Goal: Browse casually: Explore the website without a specific task or goal

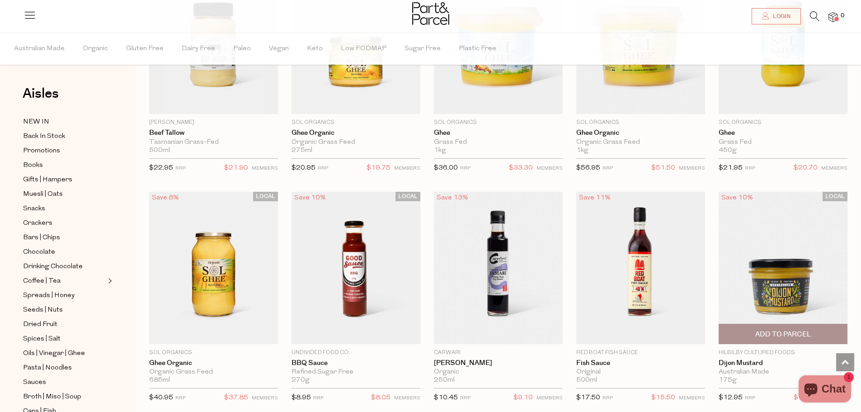
scroll to position [2123, 0]
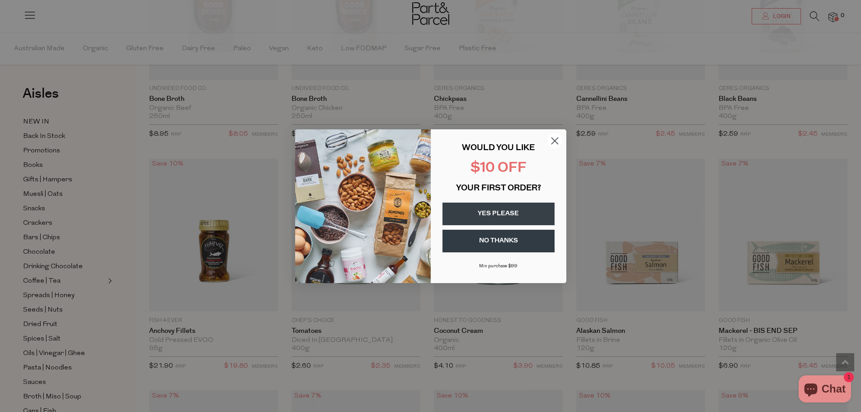
scroll to position [2756, 0]
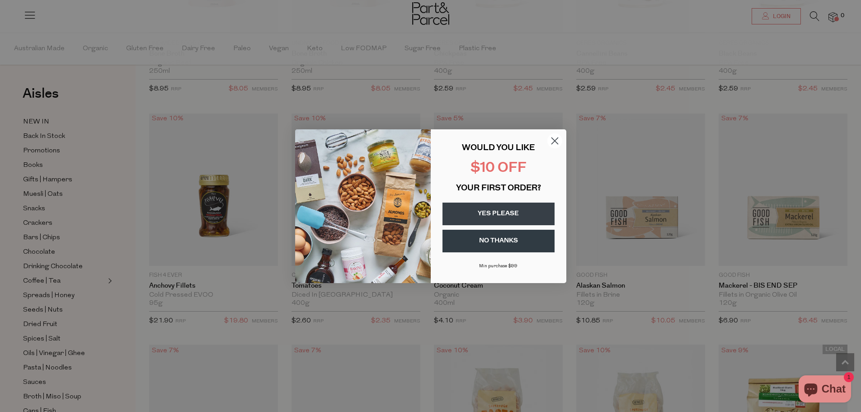
click at [557, 140] on circle "Close dialog" at bounding box center [554, 140] width 15 height 15
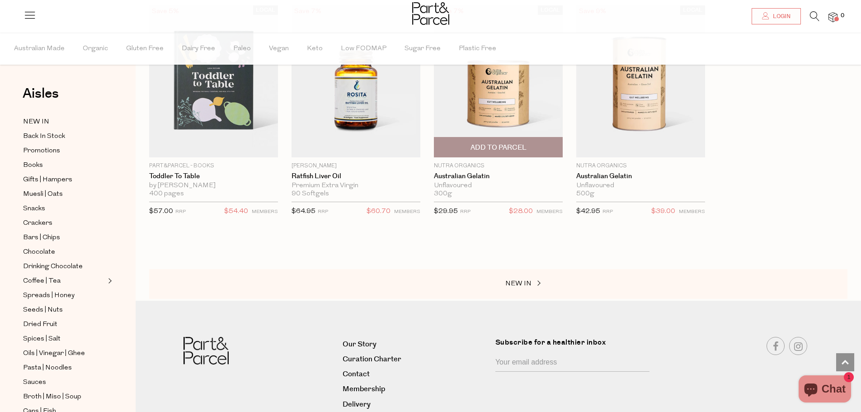
scroll to position [4518, 0]
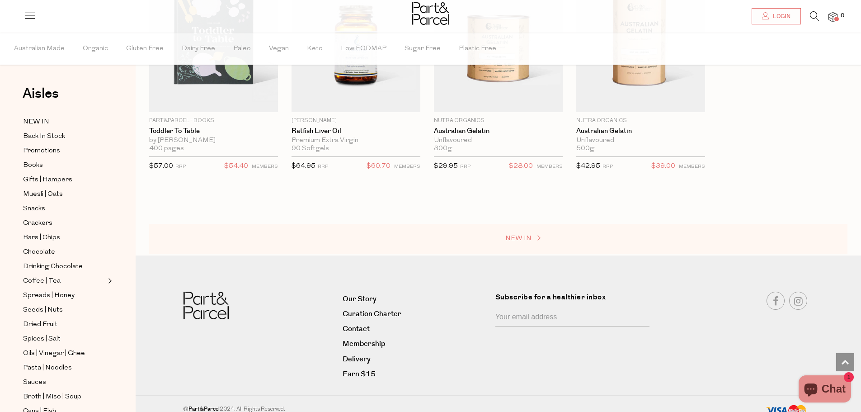
click at [529, 235] on span "NEW IN" at bounding box center [518, 238] width 26 height 7
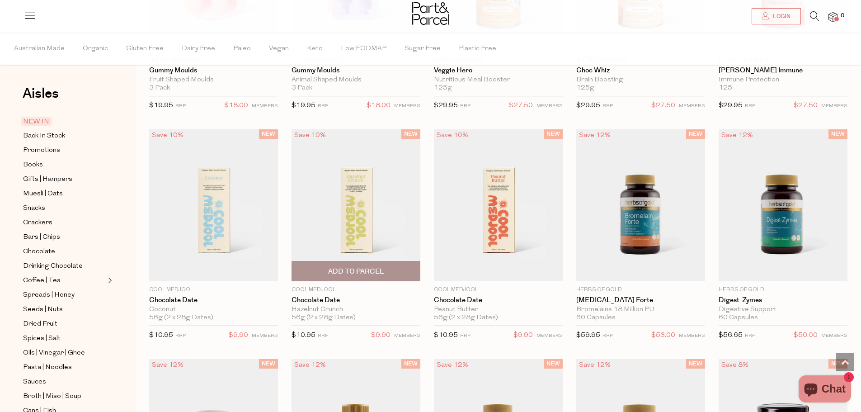
scroll to position [205, 0]
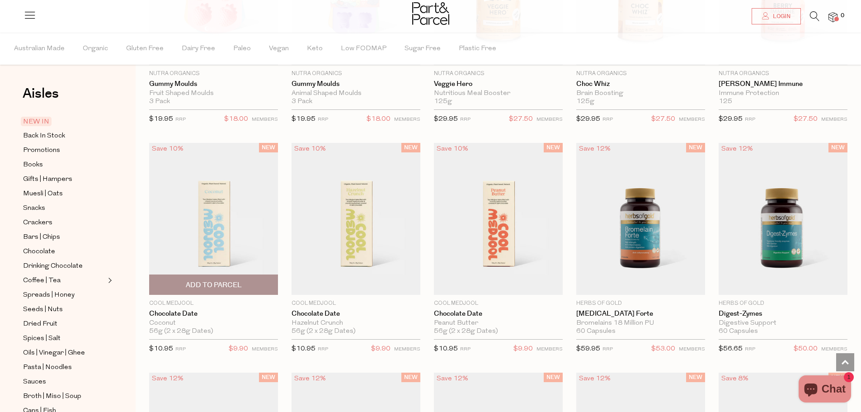
click at [198, 221] on img at bounding box center [213, 219] width 129 height 152
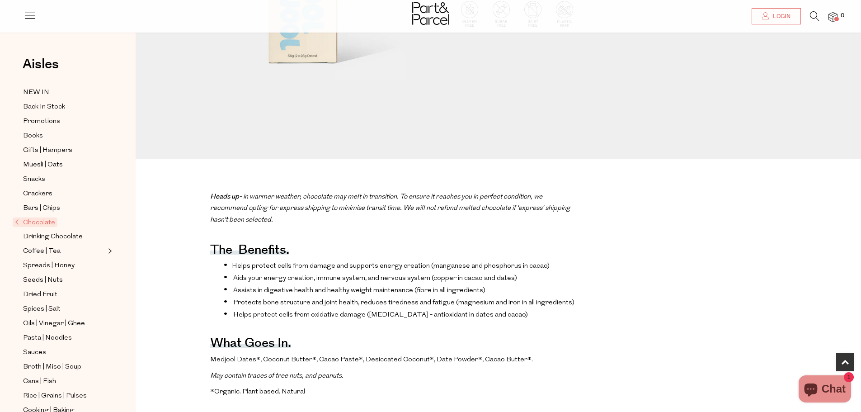
scroll to position [407, 0]
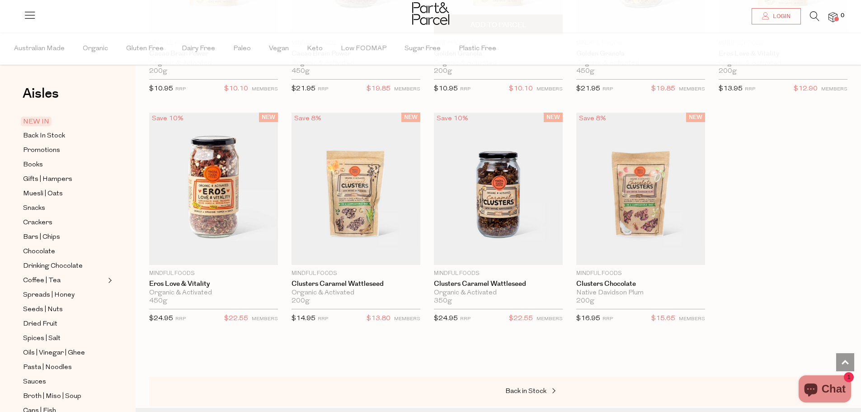
scroll to position [1289, 0]
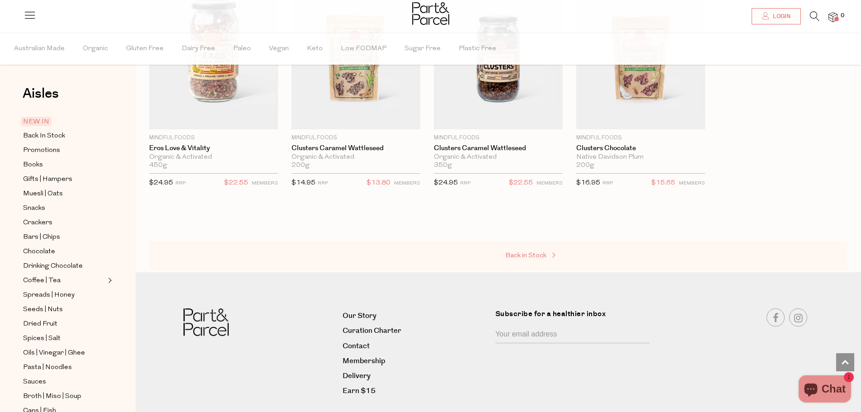
click at [534, 256] on span "Back in Stock" at bounding box center [525, 255] width 41 height 7
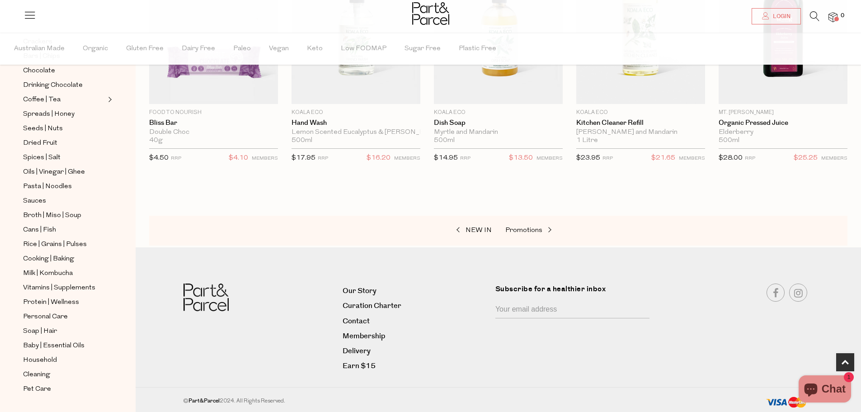
scroll to position [189, 0]
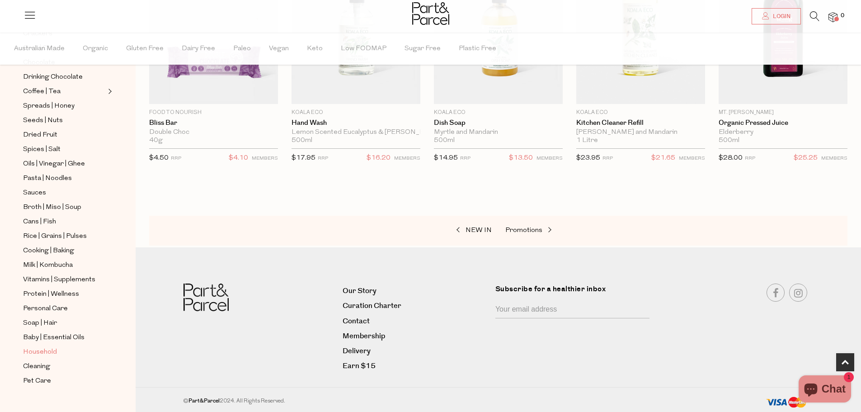
click at [45, 347] on span "Household" at bounding box center [40, 352] width 34 height 11
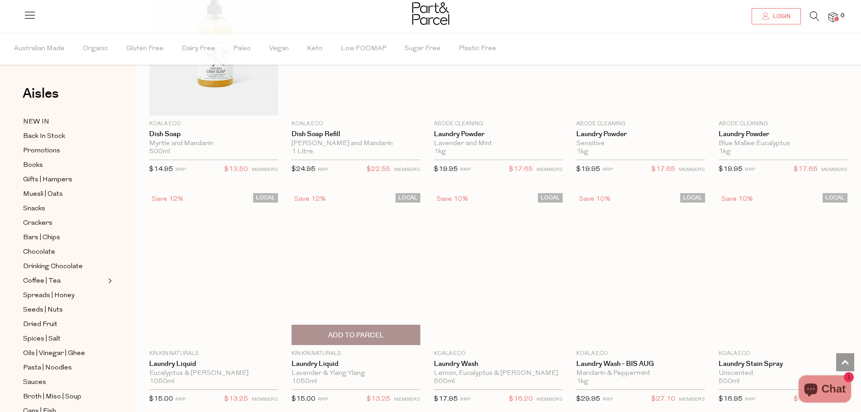
scroll to position [1807, 0]
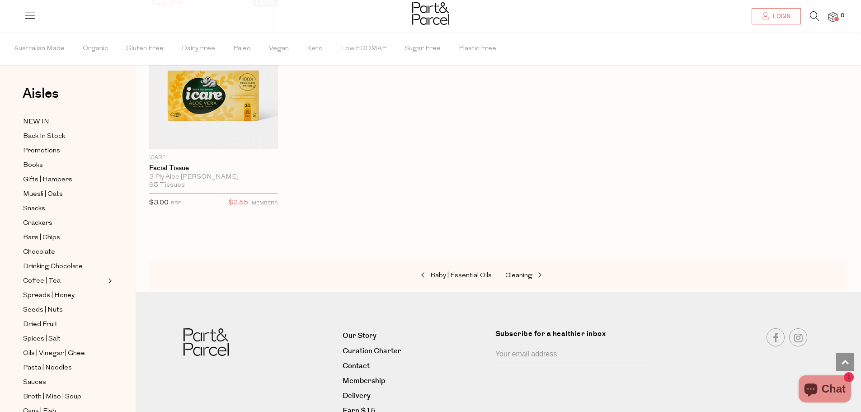
scroll to position [3833, 0]
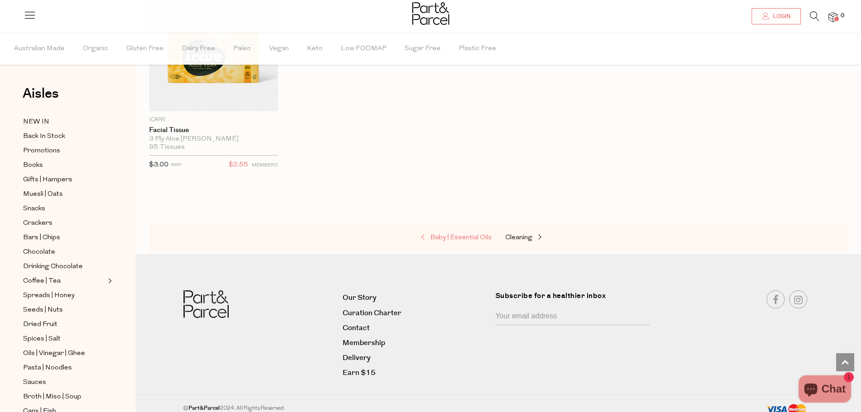
click at [450, 234] on span "Baby | Essential Oils" at bounding box center [460, 237] width 61 height 7
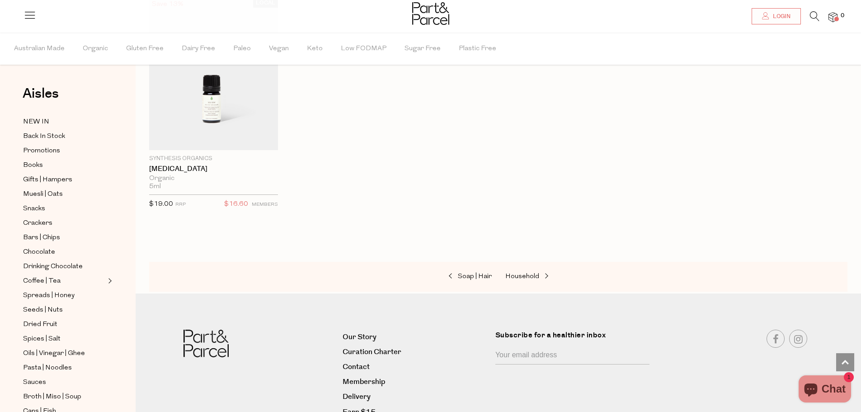
scroll to position [854, 0]
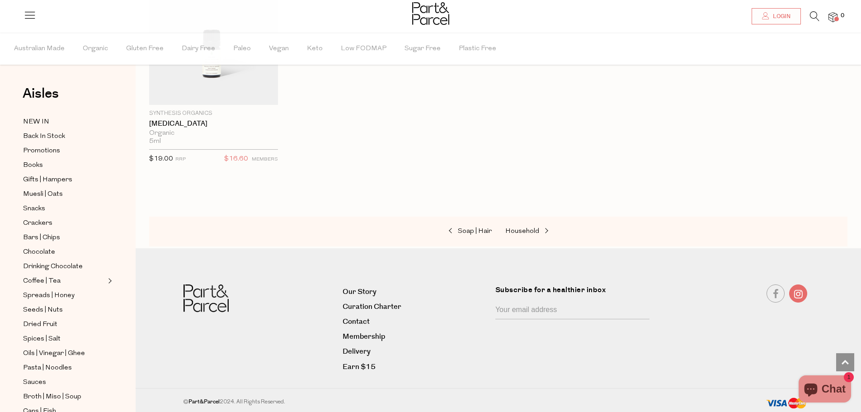
click at [798, 290] on link at bounding box center [798, 293] width 18 height 18
